Goal: Find specific page/section: Find specific page/section

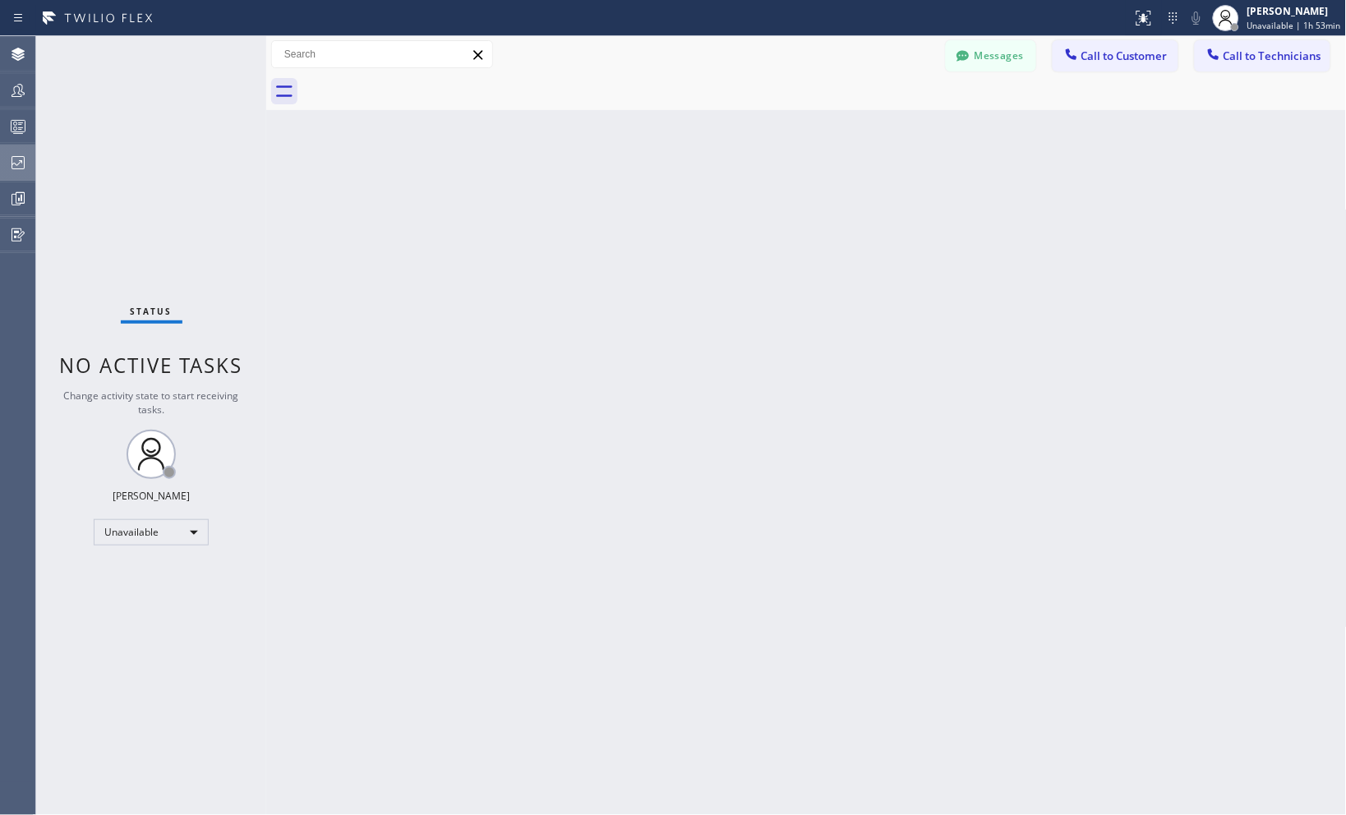
click at [12, 173] on div at bounding box center [18, 162] width 36 height 33
